Goal: Navigation & Orientation: Find specific page/section

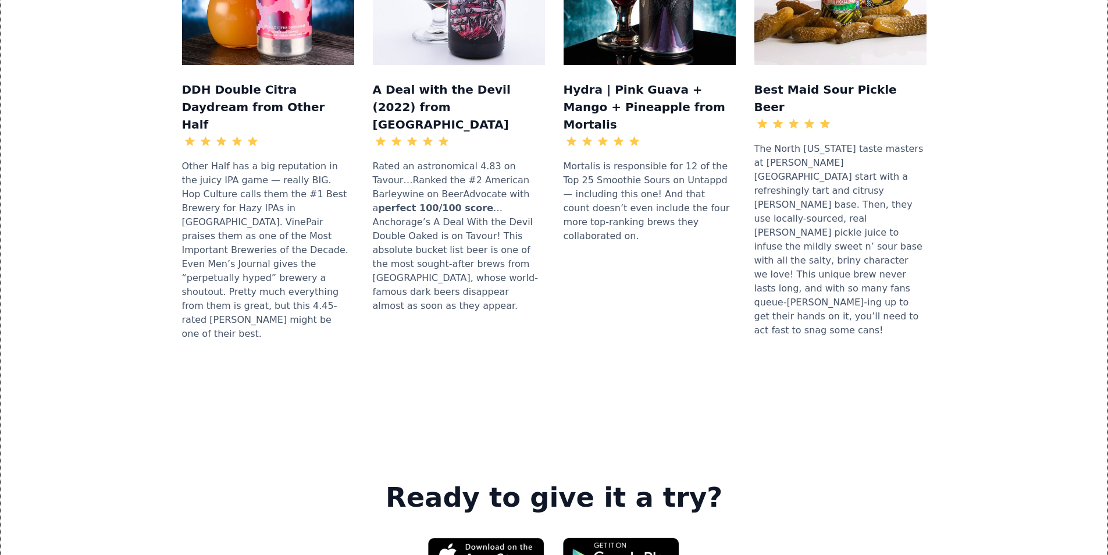
scroll to position [1512, 0]
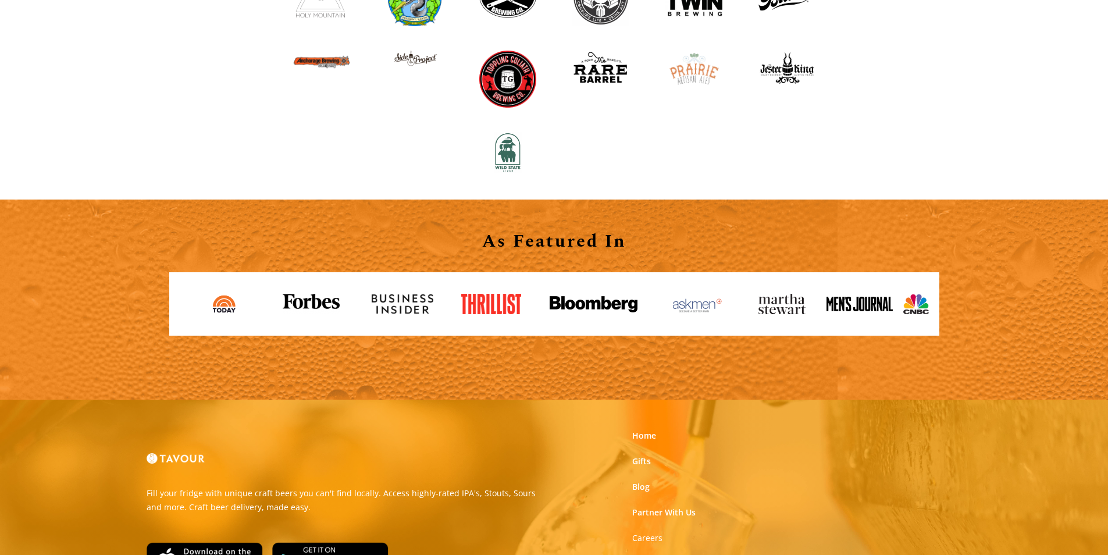
scroll to position [1221, 0]
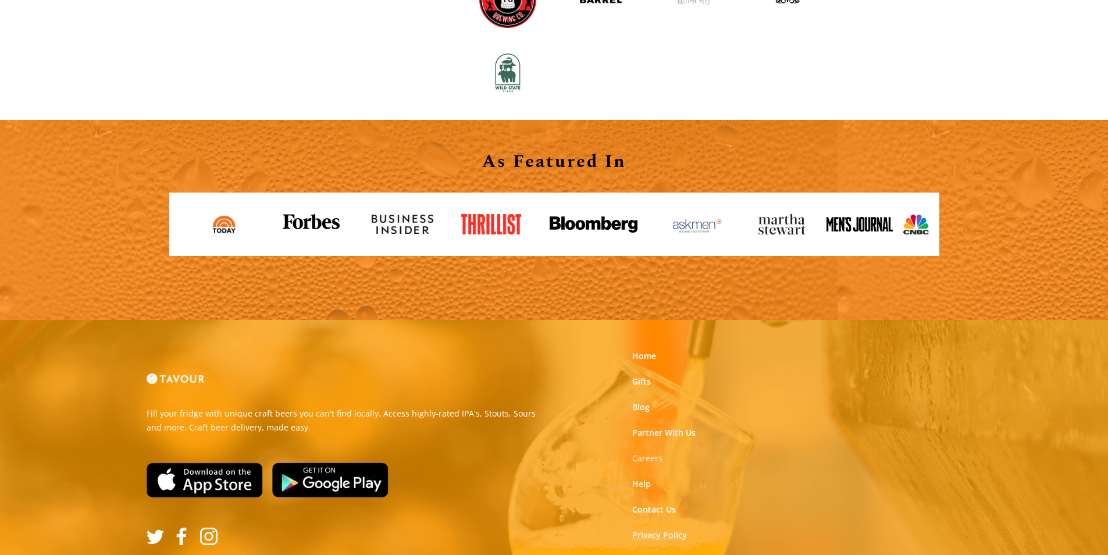
click at [638, 538] on link "Privacy Policy" at bounding box center [659, 535] width 55 height 12
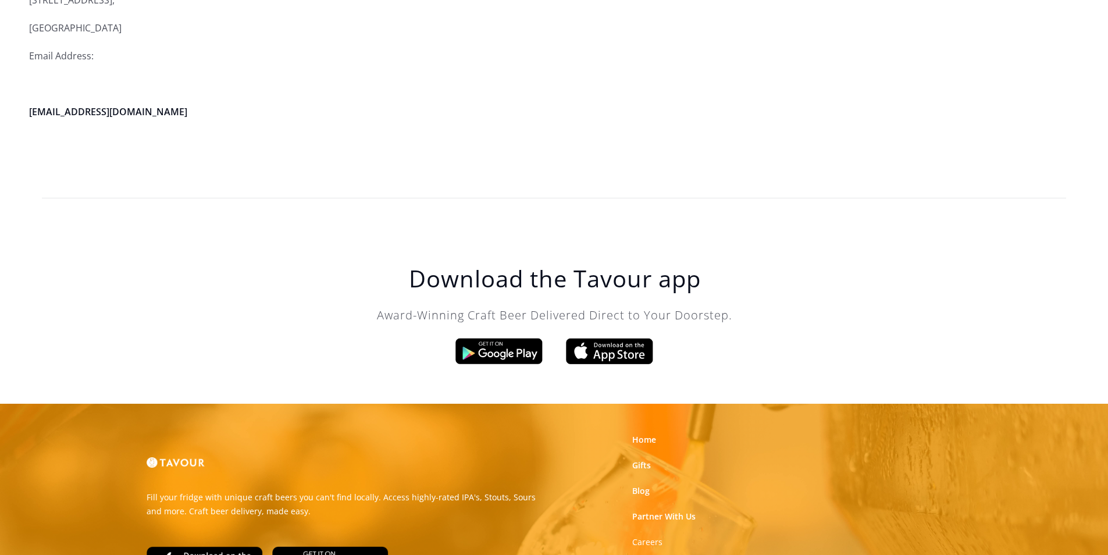
scroll to position [3311, 0]
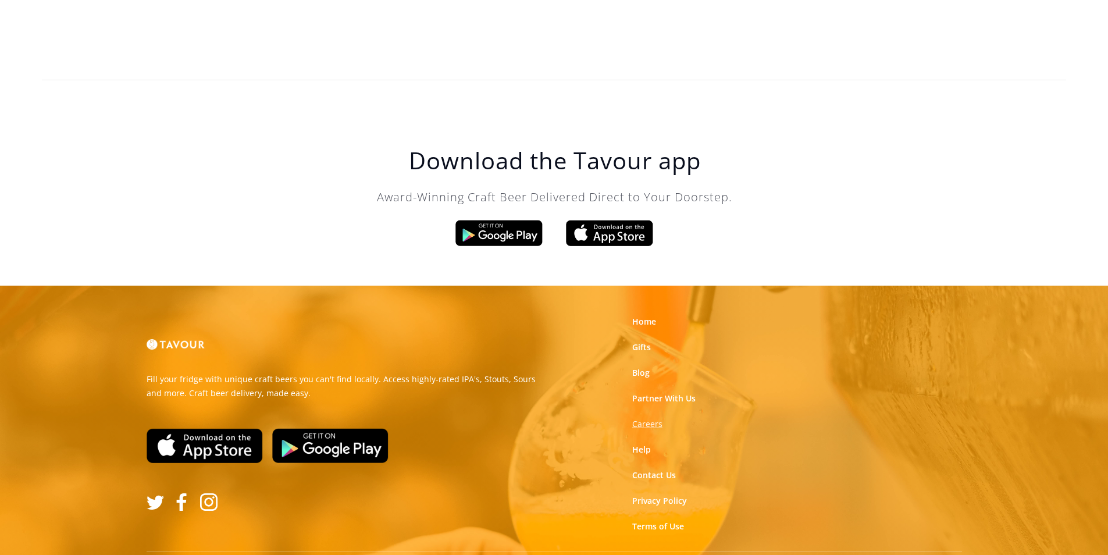
click at [653, 418] on strong "Careers" at bounding box center [647, 423] width 30 height 11
